Goal: Task Accomplishment & Management: Complete application form

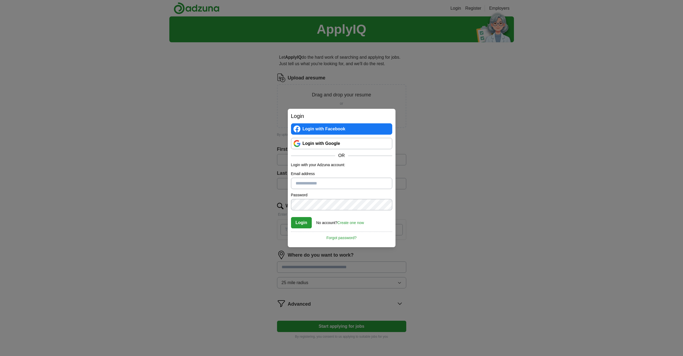
click at [333, 142] on link "Login with Google" at bounding box center [341, 143] width 101 height 11
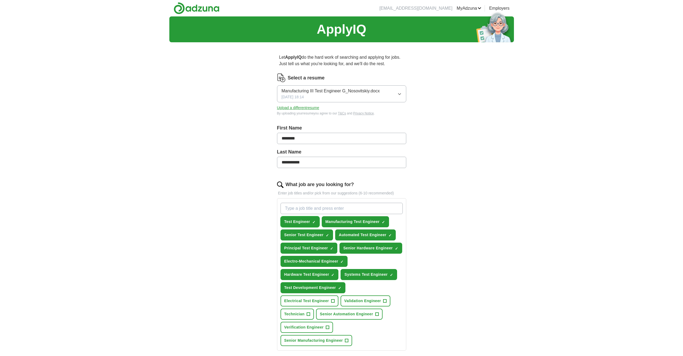
click at [0, 0] on span "×" at bounding box center [0, 0] width 0 height 0
click at [358, 300] on span "Validation Engineer" at bounding box center [362, 301] width 37 height 6
click at [0, 0] on span "×" at bounding box center [0, 0] width 0 height 0
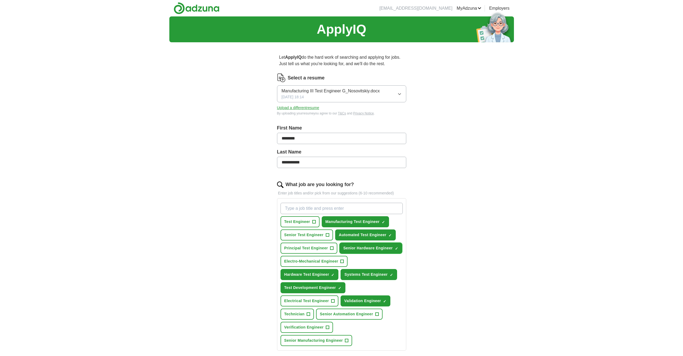
click at [0, 0] on span "×" at bounding box center [0, 0] width 0 height 0
click at [286, 209] on input "What job are you looking for?" at bounding box center [342, 208] width 122 height 11
click at [297, 207] on input "Test Stand/LabVIEW Test Automation Engineer" at bounding box center [342, 208] width 122 height 11
type input "Test Stand/LabVIEW Test Automation Engineer"
drag, startPoint x: 297, startPoint y: 206, endPoint x: 479, endPoint y: 261, distance: 190.3
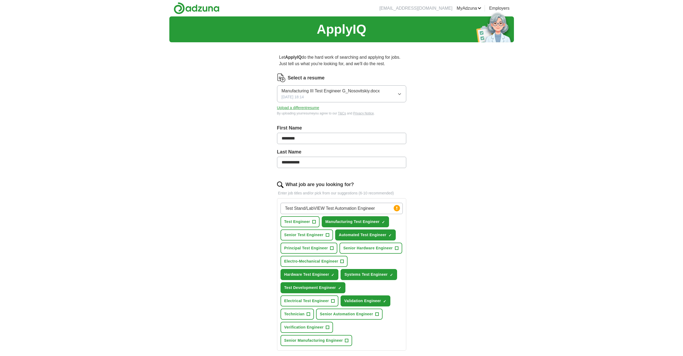
click at [479, 261] on div "**********" at bounding box center [341, 244] width 345 height 456
click at [396, 209] on circle at bounding box center [397, 208] width 6 height 6
click at [440, 263] on div "**********" at bounding box center [341, 244] width 345 height 456
click at [400, 94] on icon "button" at bounding box center [399, 93] width 2 height 1
click at [445, 118] on div "**********" at bounding box center [341, 244] width 345 height 456
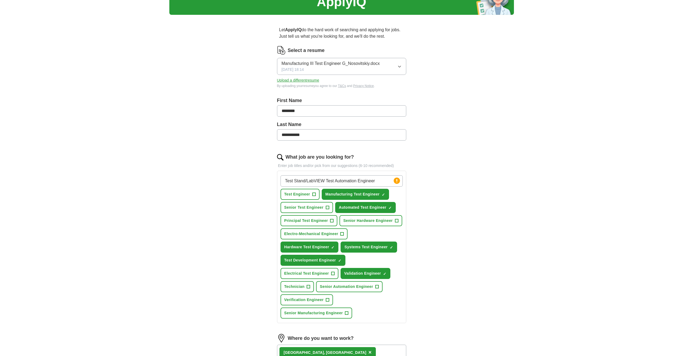
scroll to position [36, 0]
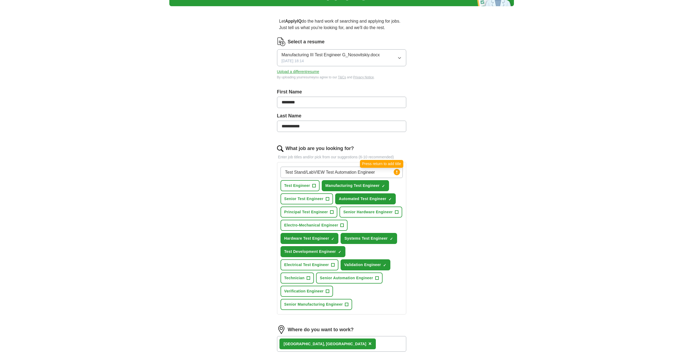
click at [397, 173] on circle at bounding box center [397, 172] width 6 height 6
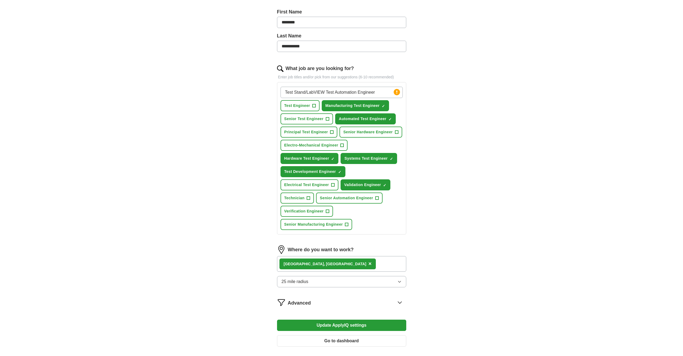
scroll to position [117, 0]
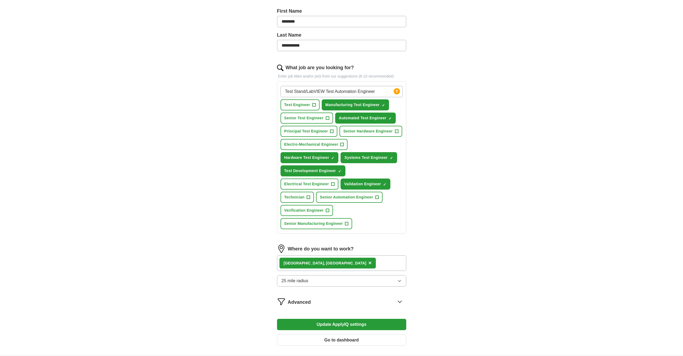
click at [331, 325] on button "Update ApplyIQ settings" at bounding box center [341, 324] width 129 height 11
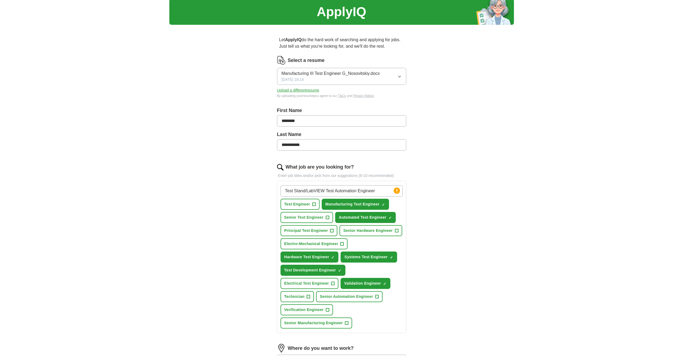
scroll to position [9, 0]
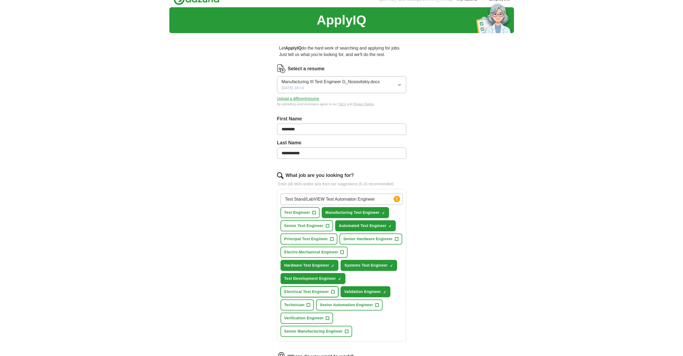
click at [311, 290] on span "Electrical Test Engineer" at bounding box center [306, 292] width 45 height 6
click at [397, 201] on circle at bounding box center [397, 199] width 6 height 6
drag, startPoint x: 397, startPoint y: 201, endPoint x: 422, endPoint y: 201, distance: 24.8
click at [422, 201] on div "**********" at bounding box center [341, 250] width 172 height 426
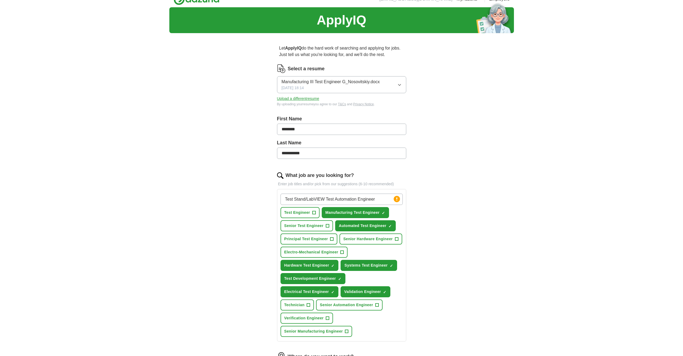
click at [460, 229] on div "**********" at bounding box center [341, 235] width 345 height 456
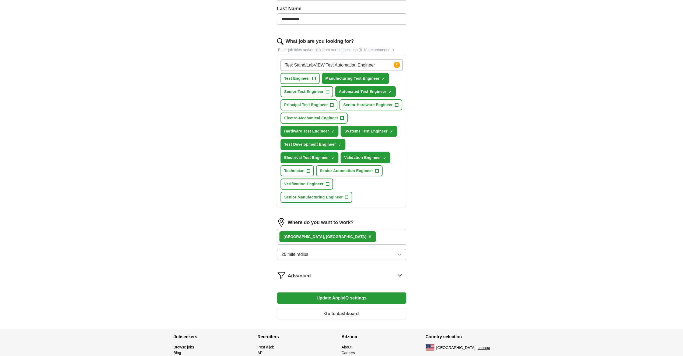
scroll to position [144, 0]
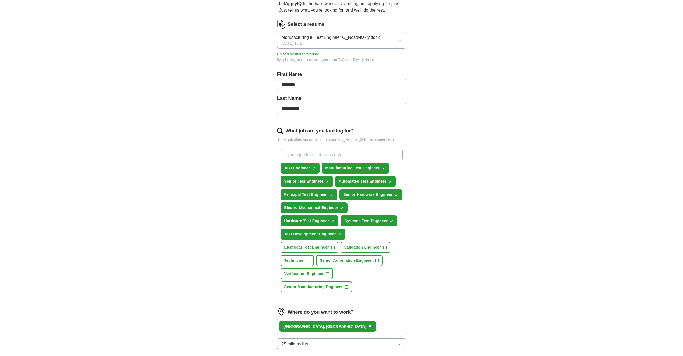
scroll to position [54, 0]
click at [0, 0] on span "×" at bounding box center [0, 0] width 0 height 0
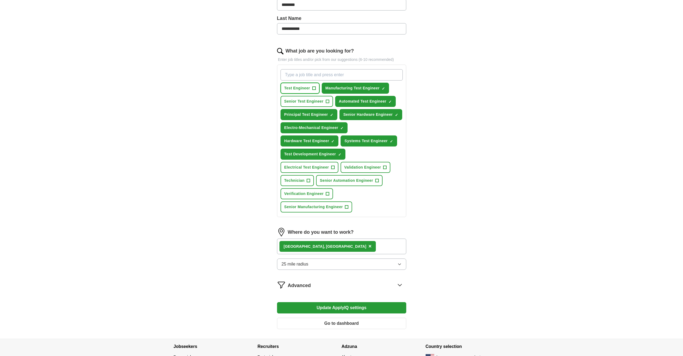
scroll to position [135, 0]
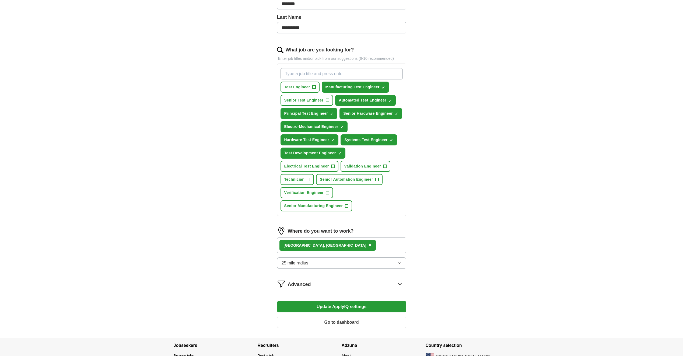
click at [338, 304] on button "Update ApplyIQ settings" at bounding box center [341, 306] width 129 height 11
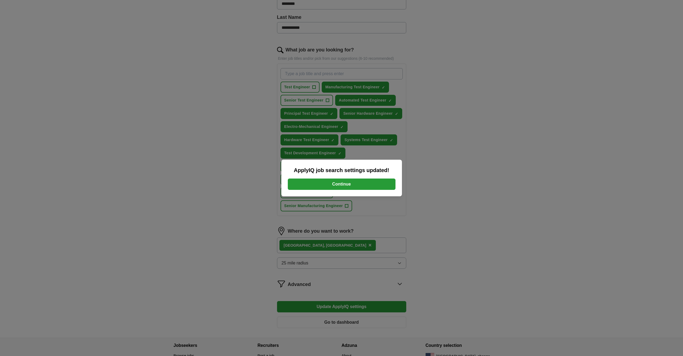
click at [340, 183] on button "Continue" at bounding box center [342, 183] width 108 height 11
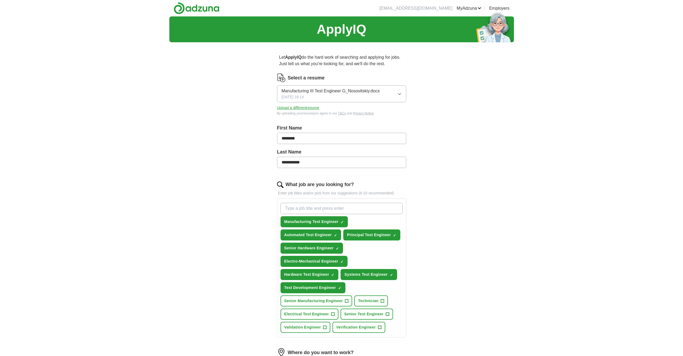
click at [286, 207] on input "What job are you looking for?" at bounding box center [342, 208] width 122 height 11
click at [0, 0] on span "×" at bounding box center [0, 0] width 0 height 0
click at [286, 208] on input "What job are you looking for?" at bounding box center [342, 208] width 122 height 11
type input "Hardware Engineer"
click at [435, 248] on div "**********" at bounding box center [341, 237] width 345 height 443
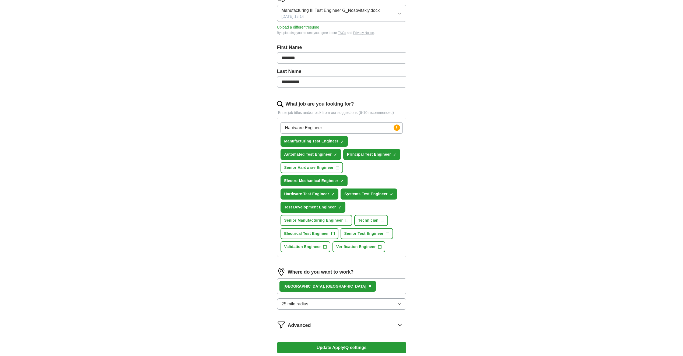
scroll to position [81, 0]
click at [332, 346] on button "Update ApplyIQ settings" at bounding box center [341, 347] width 129 height 11
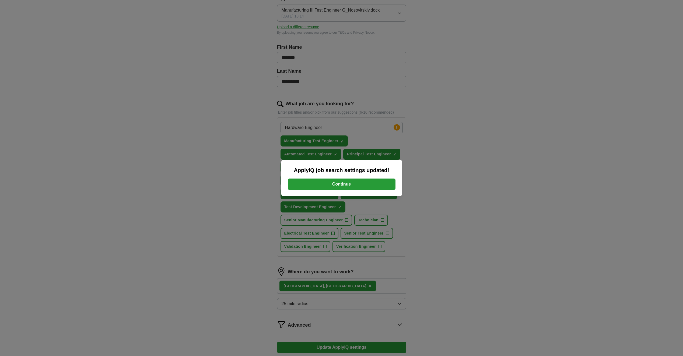
click at [338, 182] on button "Continue" at bounding box center [342, 183] width 108 height 11
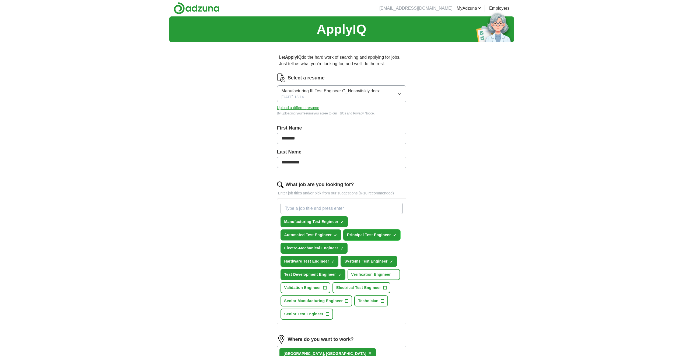
click at [0, 0] on span "×" at bounding box center [0, 0] width 0 height 0
click at [284, 208] on input "What job are you looking for?" at bounding box center [342, 208] width 122 height 11
type input "Hardware Engineer"
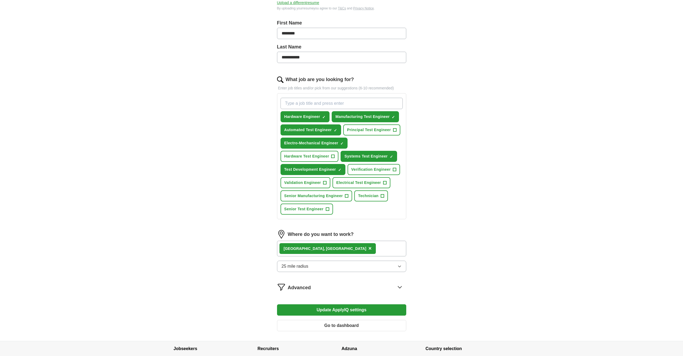
scroll to position [108, 0]
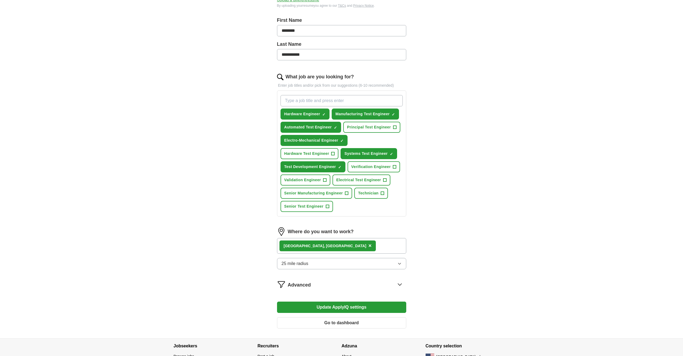
click at [343, 307] on button "Update ApplyIQ settings" at bounding box center [341, 307] width 129 height 11
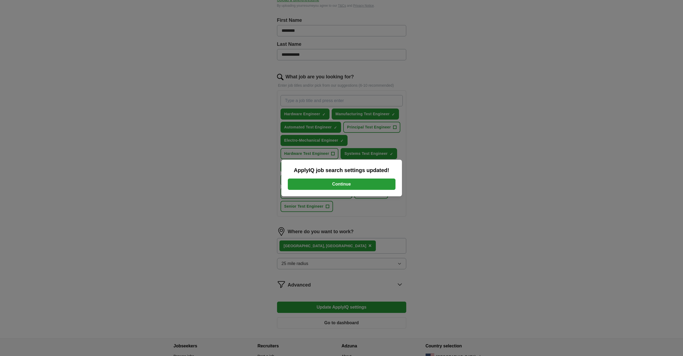
click at [333, 185] on button "Continue" at bounding box center [342, 183] width 108 height 11
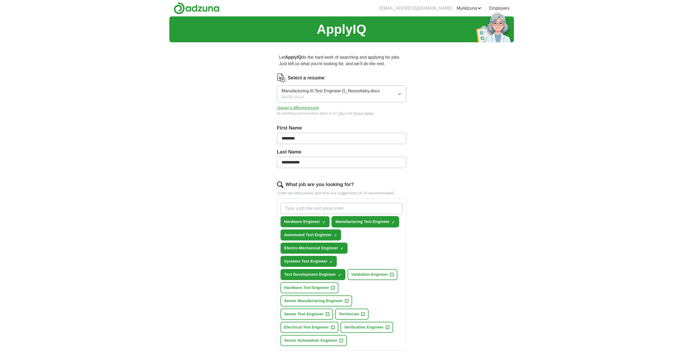
click at [0, 0] on span "×" at bounding box center [0, 0] width 0 height 0
click at [286, 207] on input "What job are you looking for?" at bounding box center [342, 208] width 122 height 11
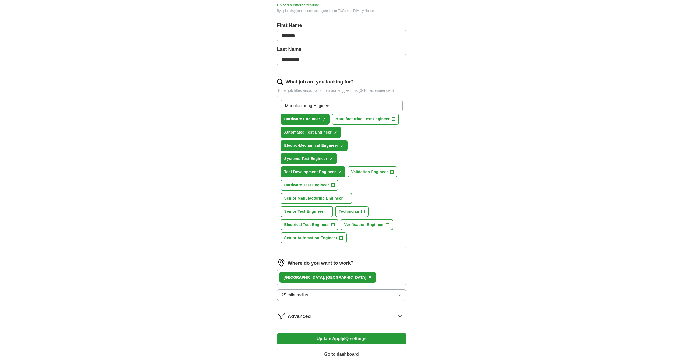
scroll to position [108, 0]
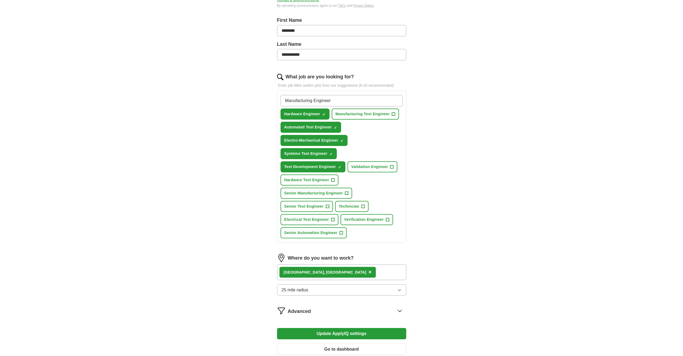
type input "Manufacturing Engineer"
click at [333, 334] on button "Update ApplyIQ settings" at bounding box center [341, 333] width 129 height 11
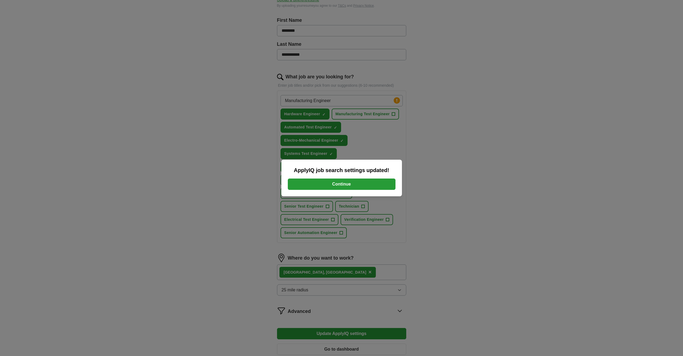
click at [342, 182] on button "Continue" at bounding box center [342, 183] width 108 height 11
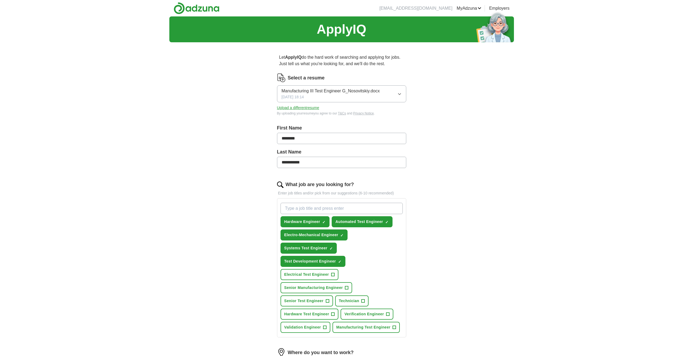
click at [288, 208] on input "What job are you looking for?" at bounding box center [342, 208] width 122 height 11
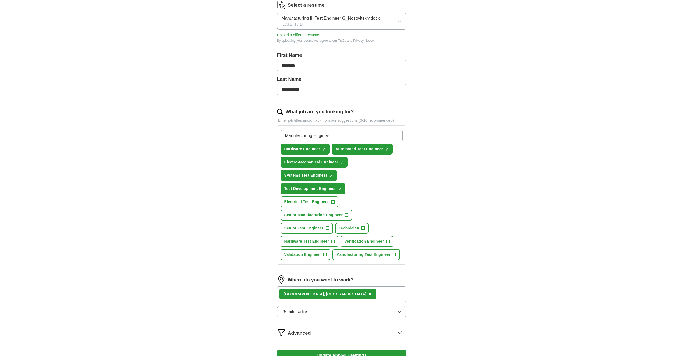
scroll to position [81, 0]
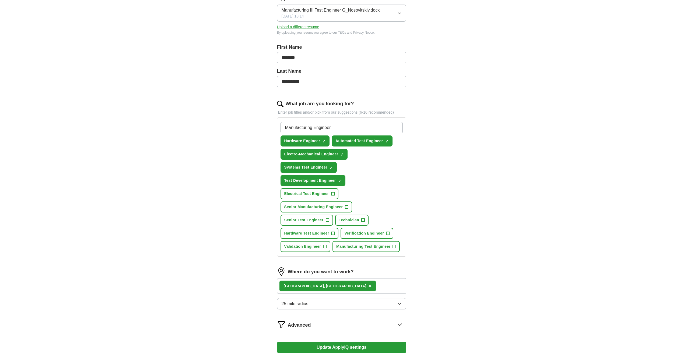
click at [348, 127] on input "Manufacturing Engineer" at bounding box center [342, 127] width 122 height 11
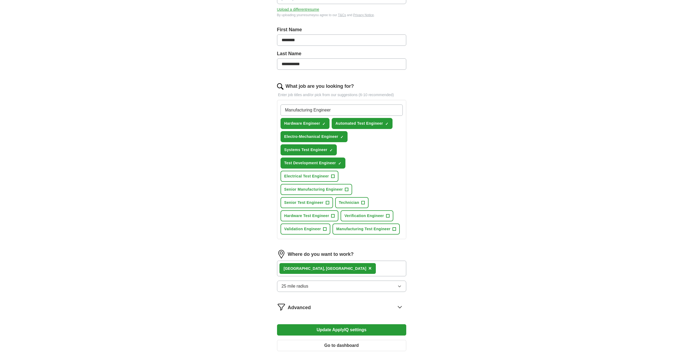
scroll to position [135, 0]
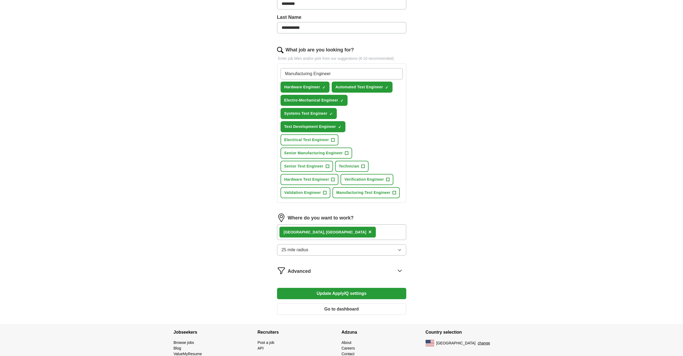
type input "Manufacturing Engineer"
click at [336, 292] on button "Update ApplyIQ settings" at bounding box center [341, 293] width 129 height 11
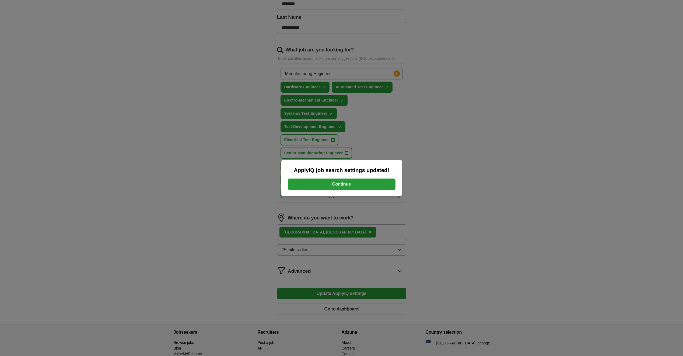
click at [342, 183] on button "Continue" at bounding box center [342, 183] width 108 height 11
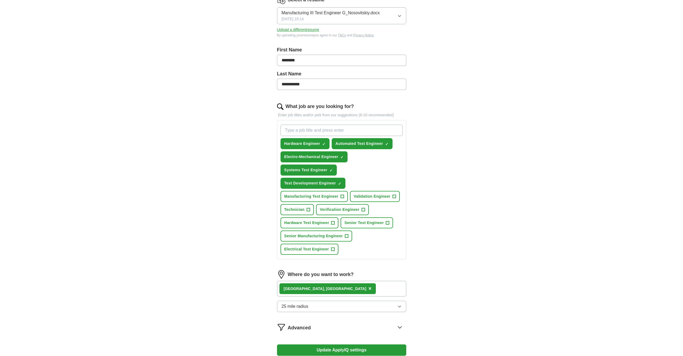
scroll to position [108, 0]
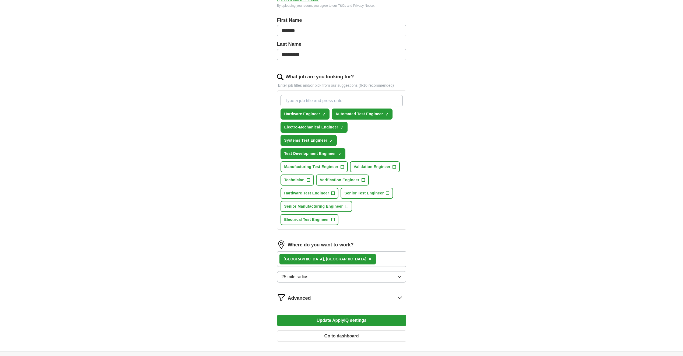
click at [339, 336] on button "Go to dashboard" at bounding box center [341, 335] width 129 height 11
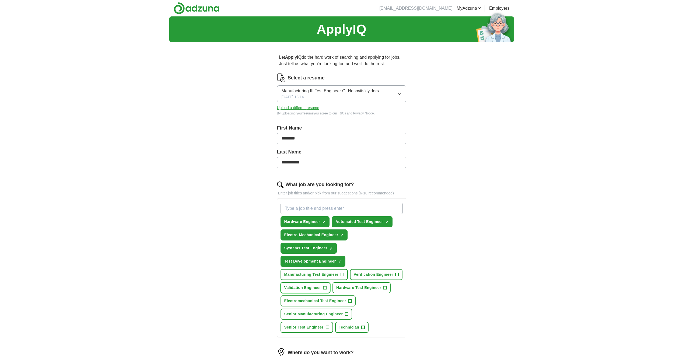
click at [300, 287] on span "Validation Engineer" at bounding box center [302, 288] width 37 height 6
click at [300, 274] on span "Manufacturing Test Engineer" at bounding box center [311, 275] width 54 height 6
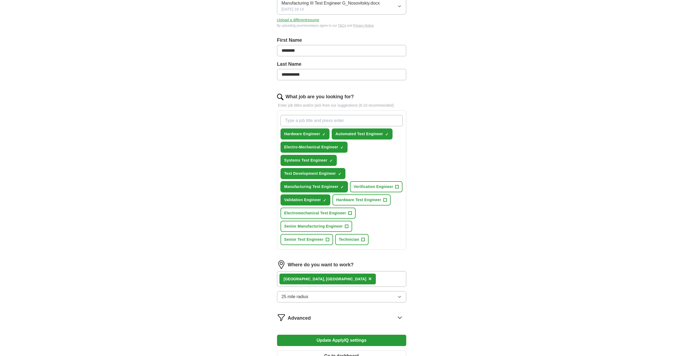
scroll to position [108, 0]
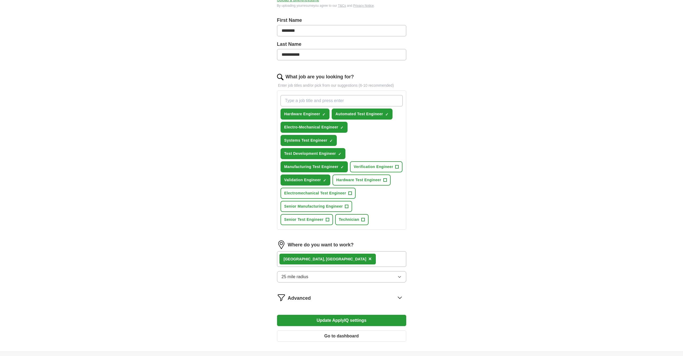
click at [327, 318] on button "Update ApplyIQ settings" at bounding box center [341, 320] width 129 height 11
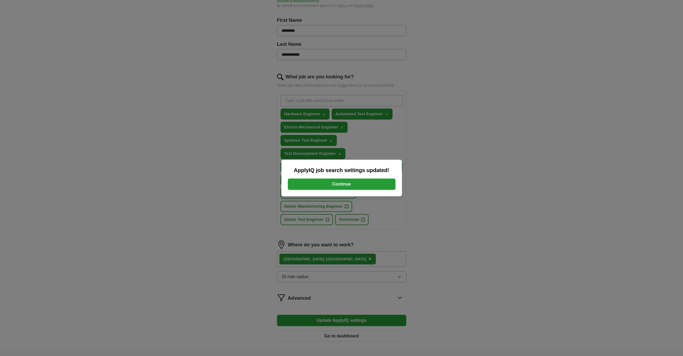
click at [346, 184] on button "Continue" at bounding box center [342, 183] width 108 height 11
